Goal: Task Accomplishment & Management: Manage account settings

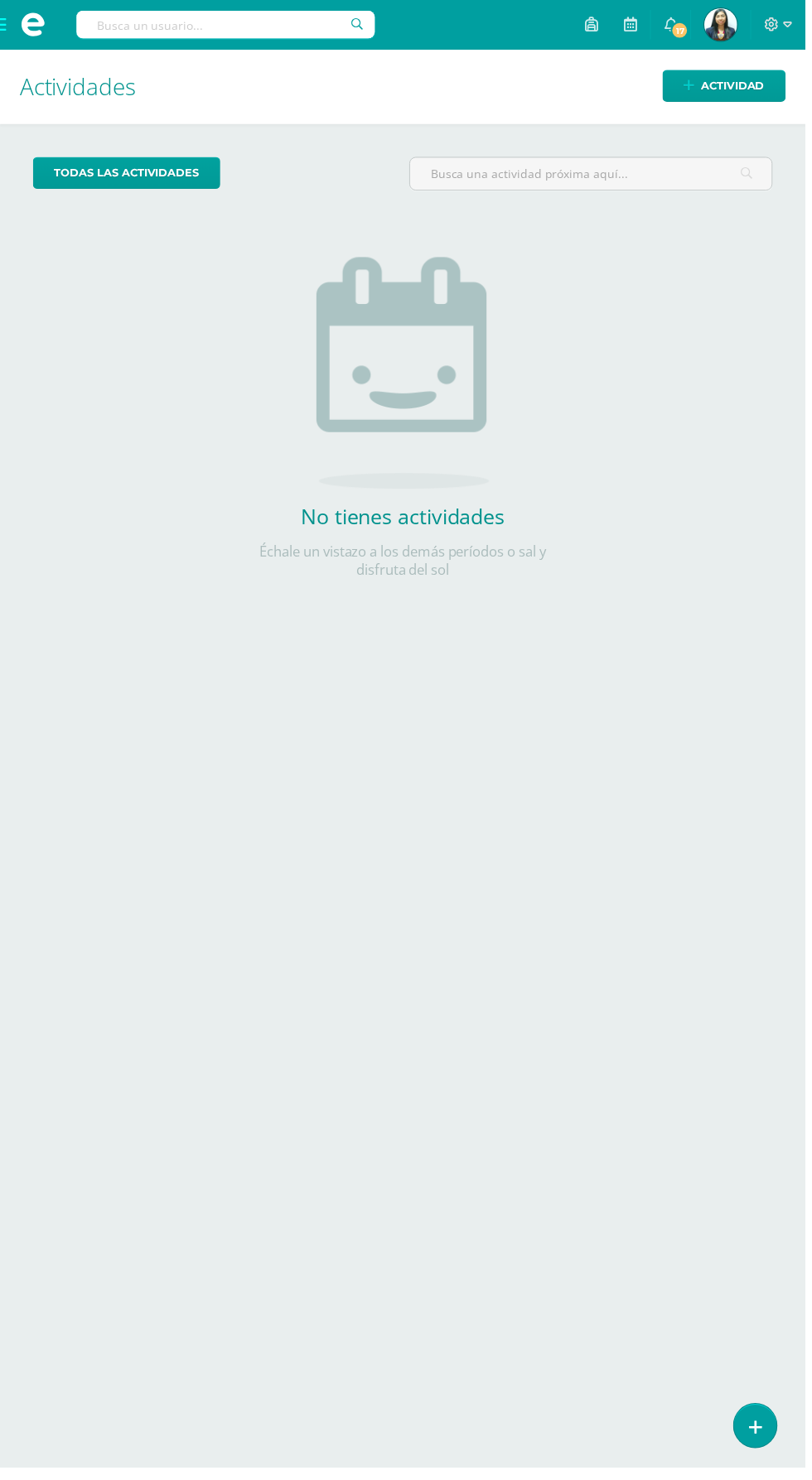
click at [29, 46] on span at bounding box center [33, 24] width 66 height 50
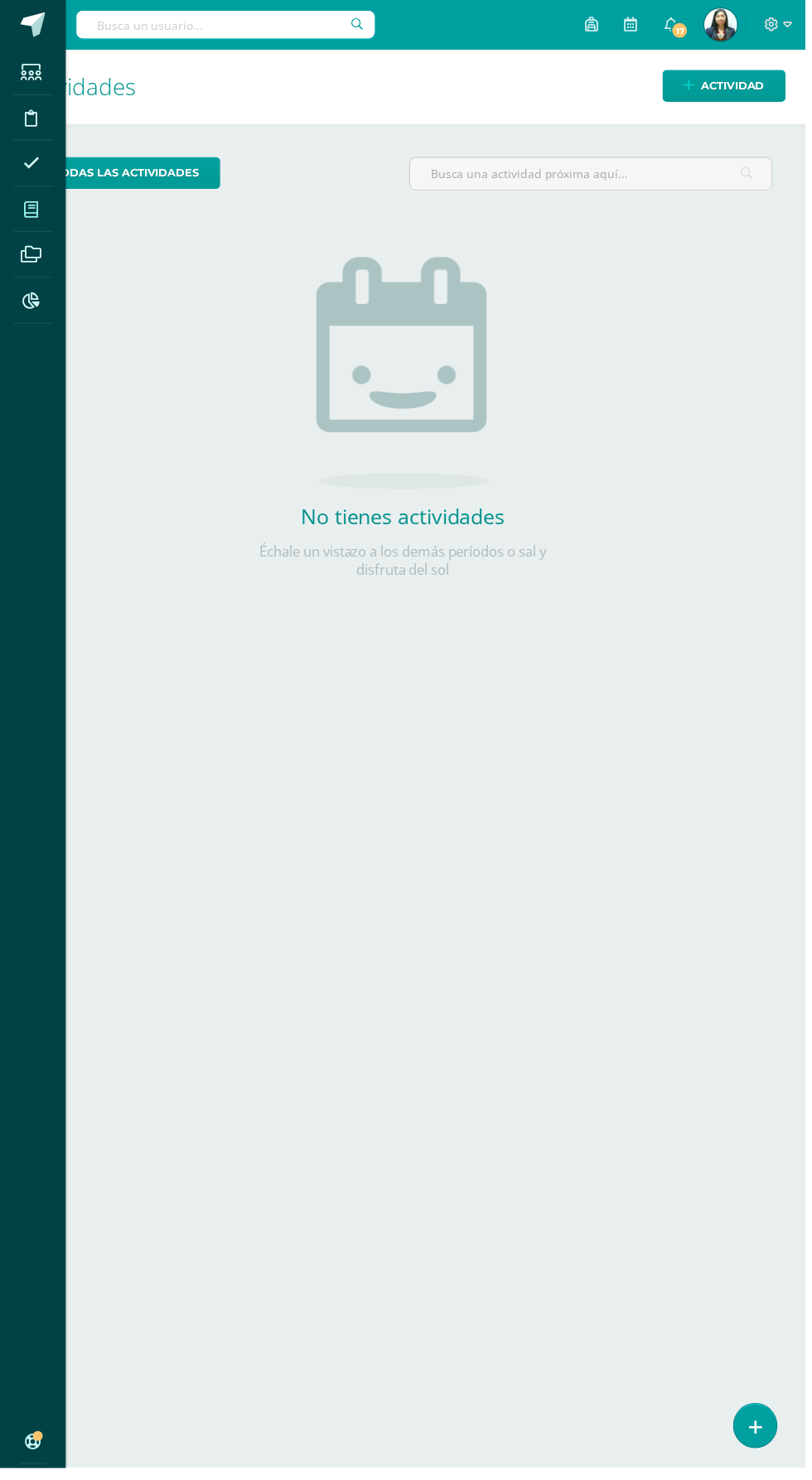
click at [38, 205] on icon at bounding box center [31, 210] width 15 height 17
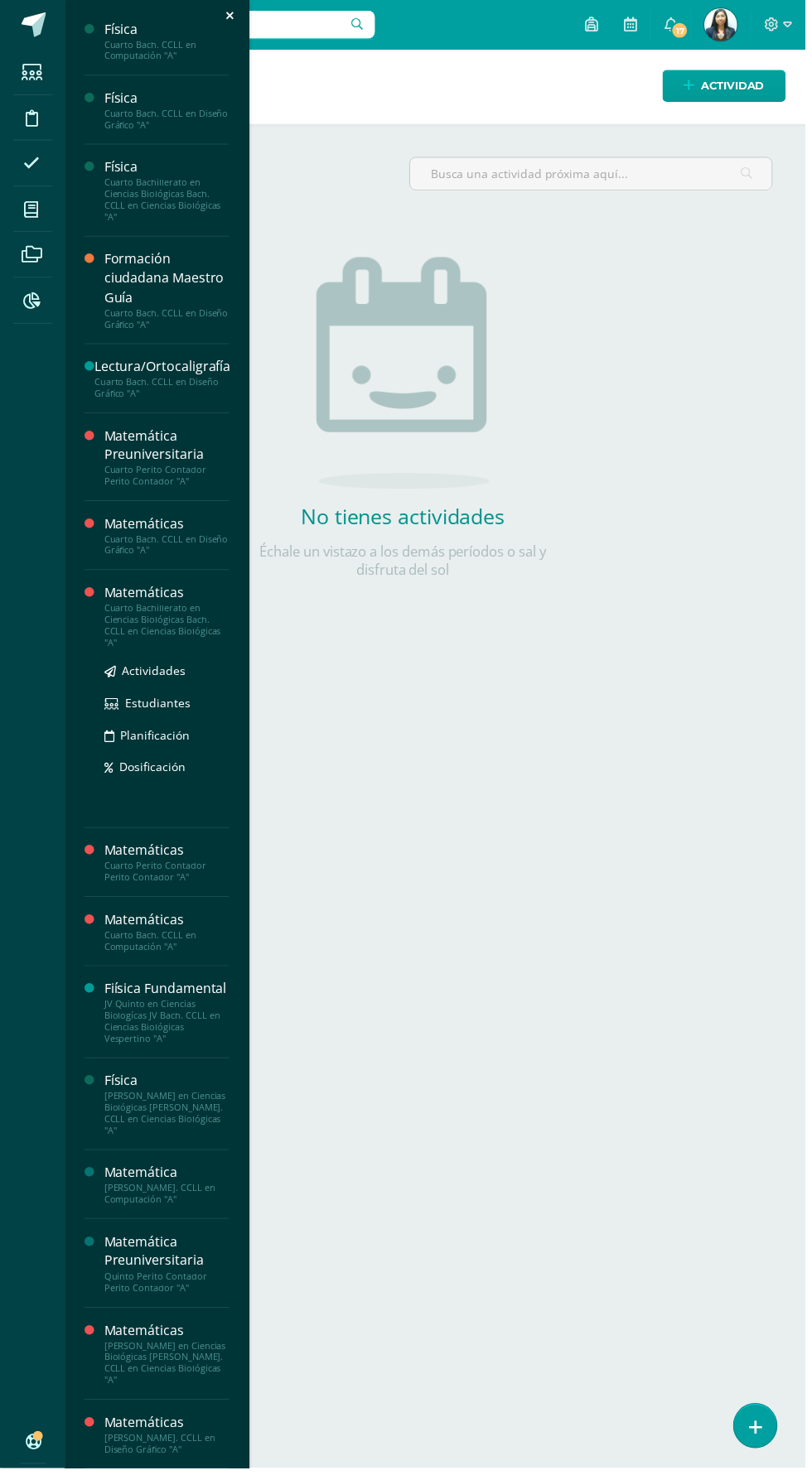
click at [174, 599] on div "Matemáticas" at bounding box center [167, 598] width 126 height 19
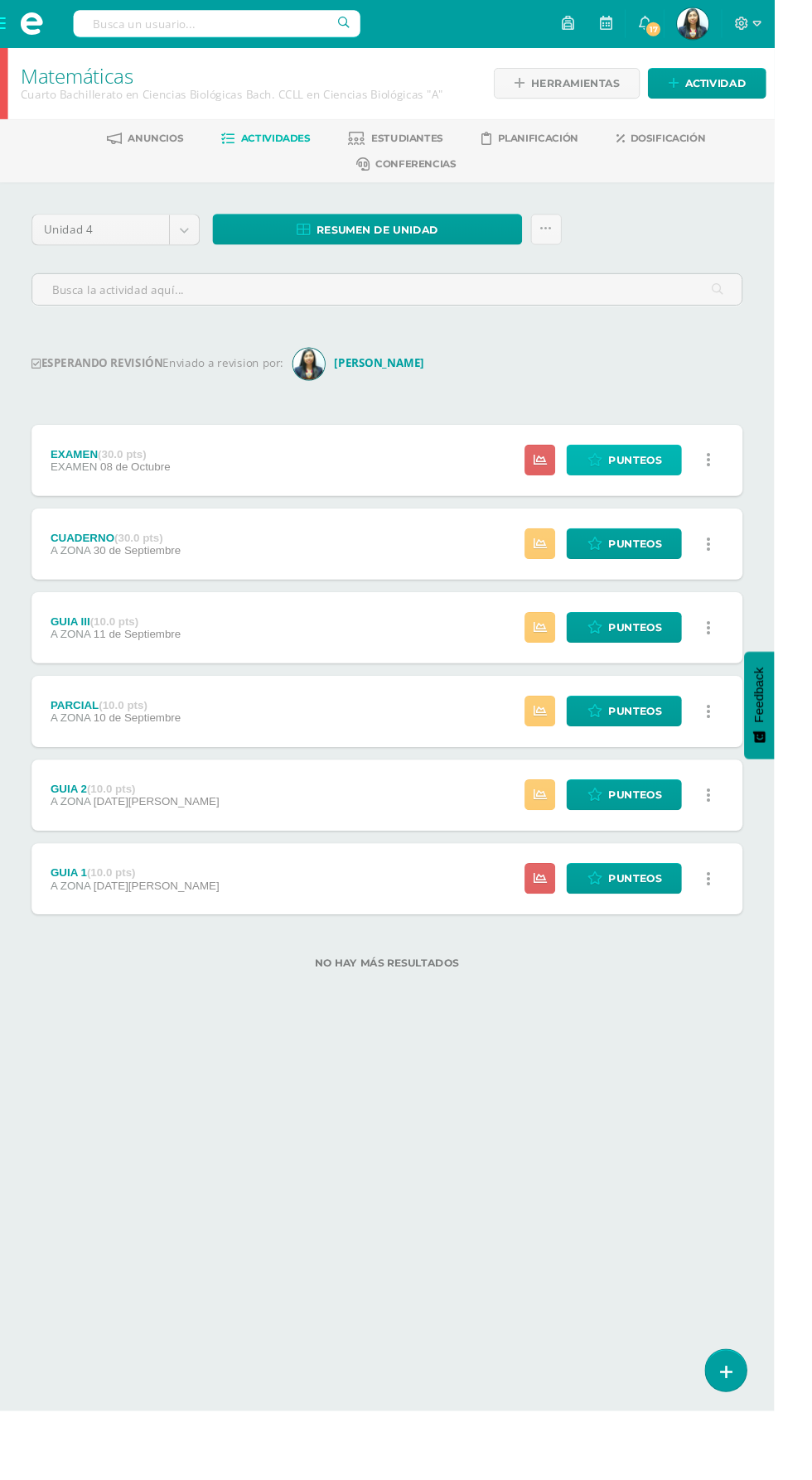
click at [655, 474] on span "Punteos" at bounding box center [665, 482] width 55 height 30
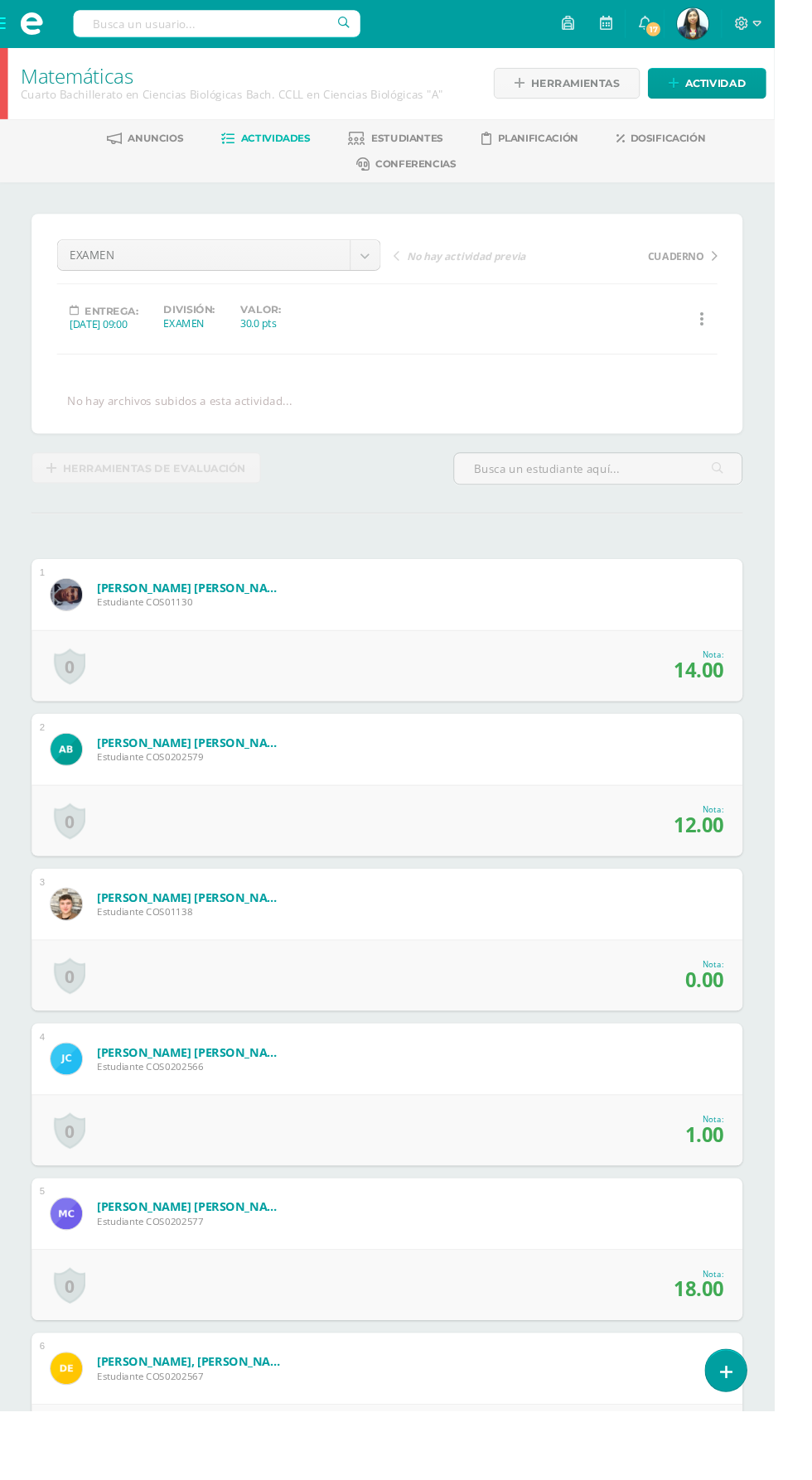
click at [38, 44] on span at bounding box center [33, 24] width 66 height 50
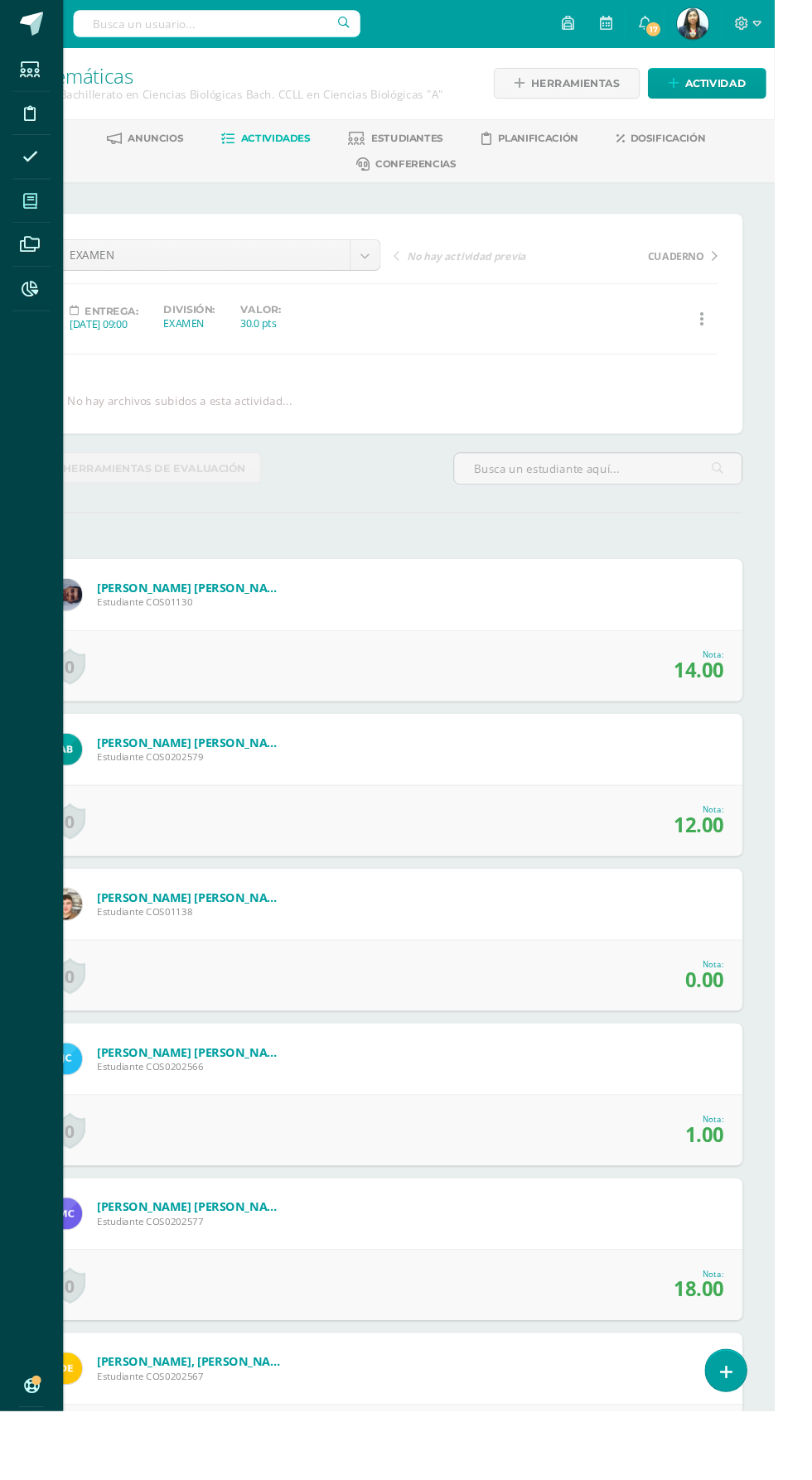
click at [45, 202] on span at bounding box center [32, 210] width 37 height 37
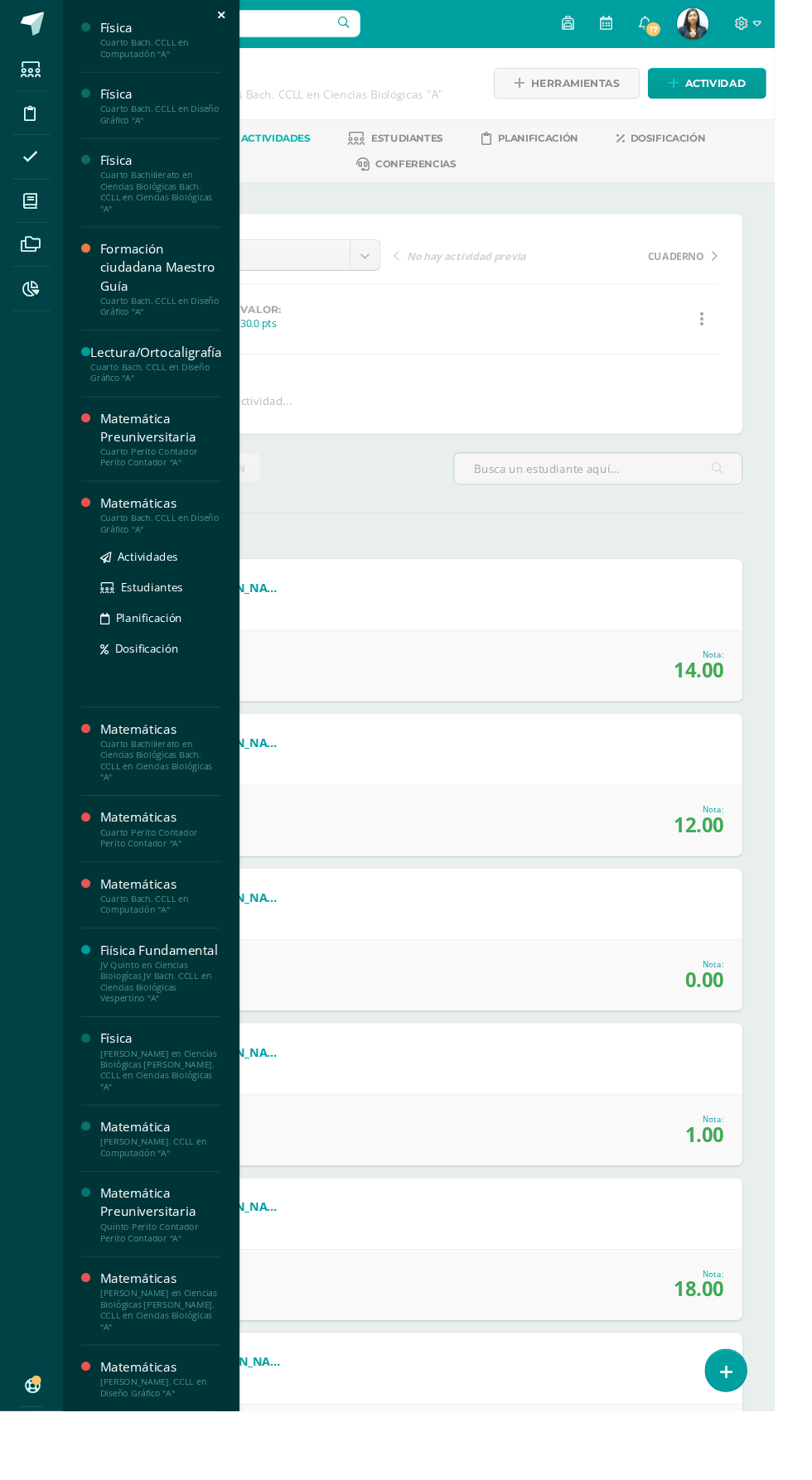
click at [195, 534] on div "Matemáticas" at bounding box center [167, 529] width 126 height 19
